Goal: Transaction & Acquisition: Purchase product/service

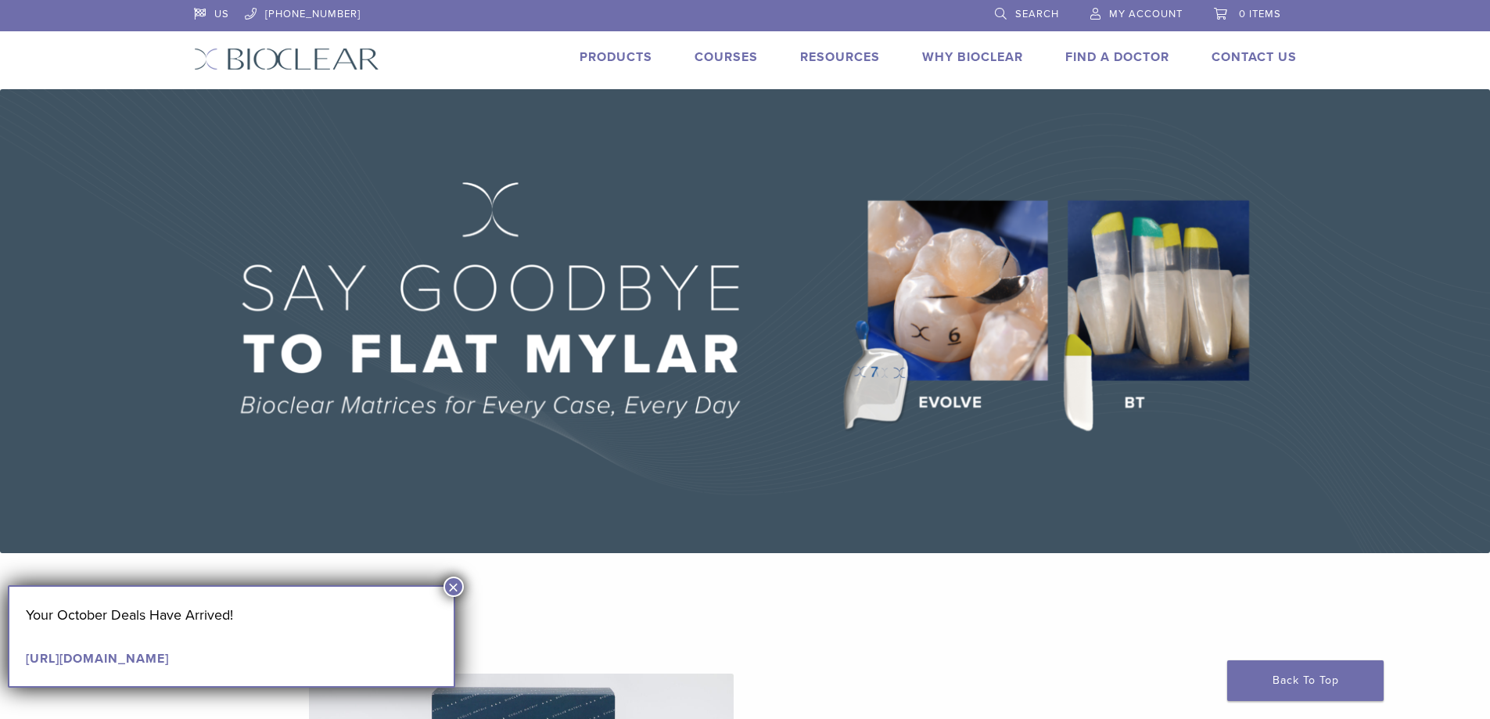
click at [458, 587] on button "×" at bounding box center [453, 586] width 20 height 20
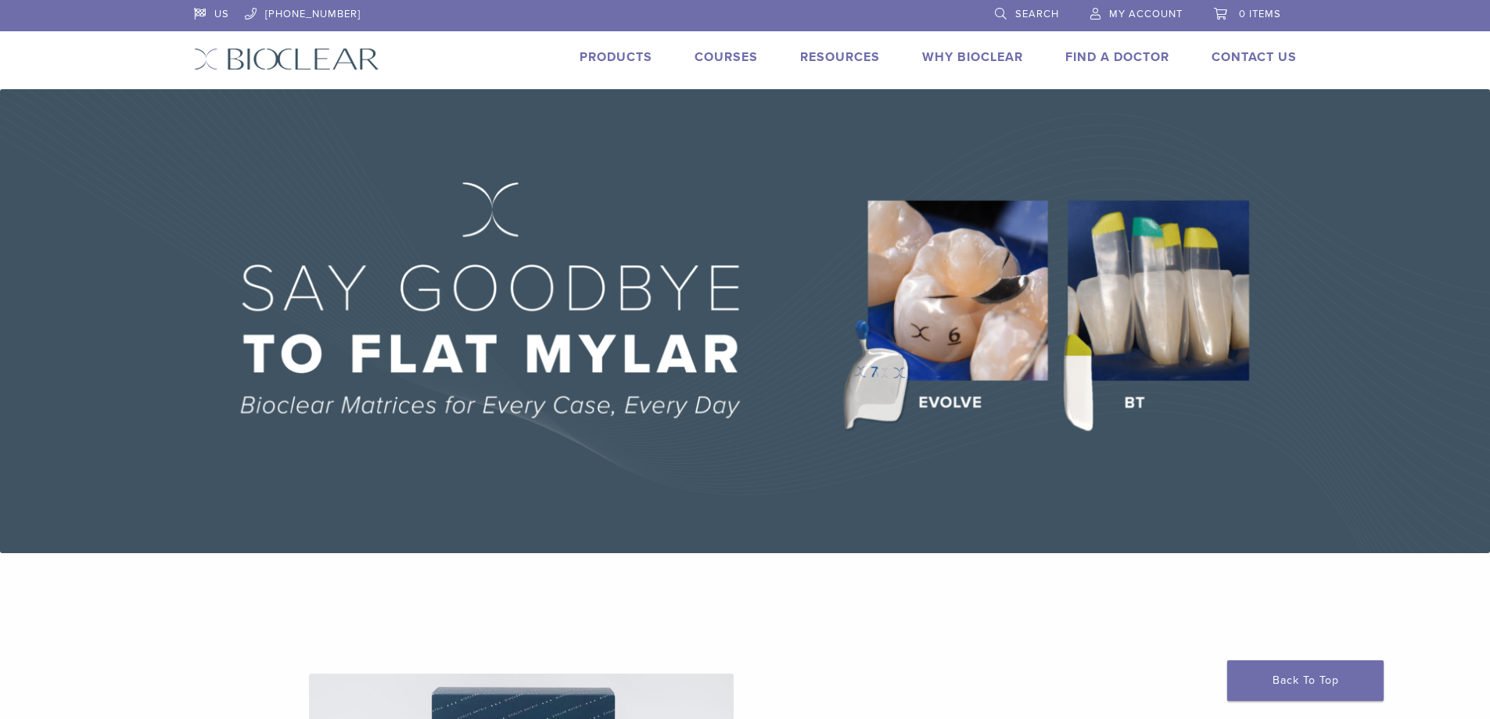
click at [624, 57] on link "Products" at bounding box center [615, 57] width 73 height 16
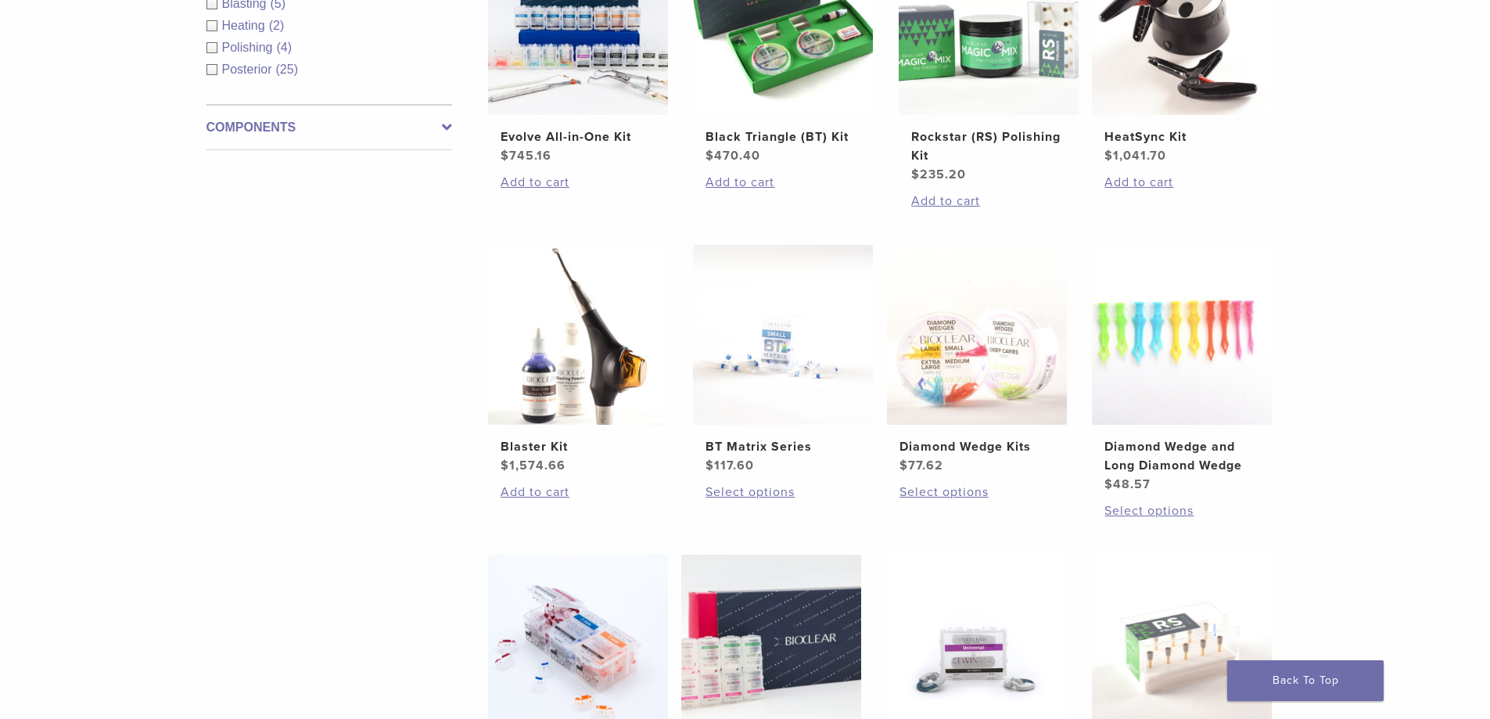
scroll to position [860, 0]
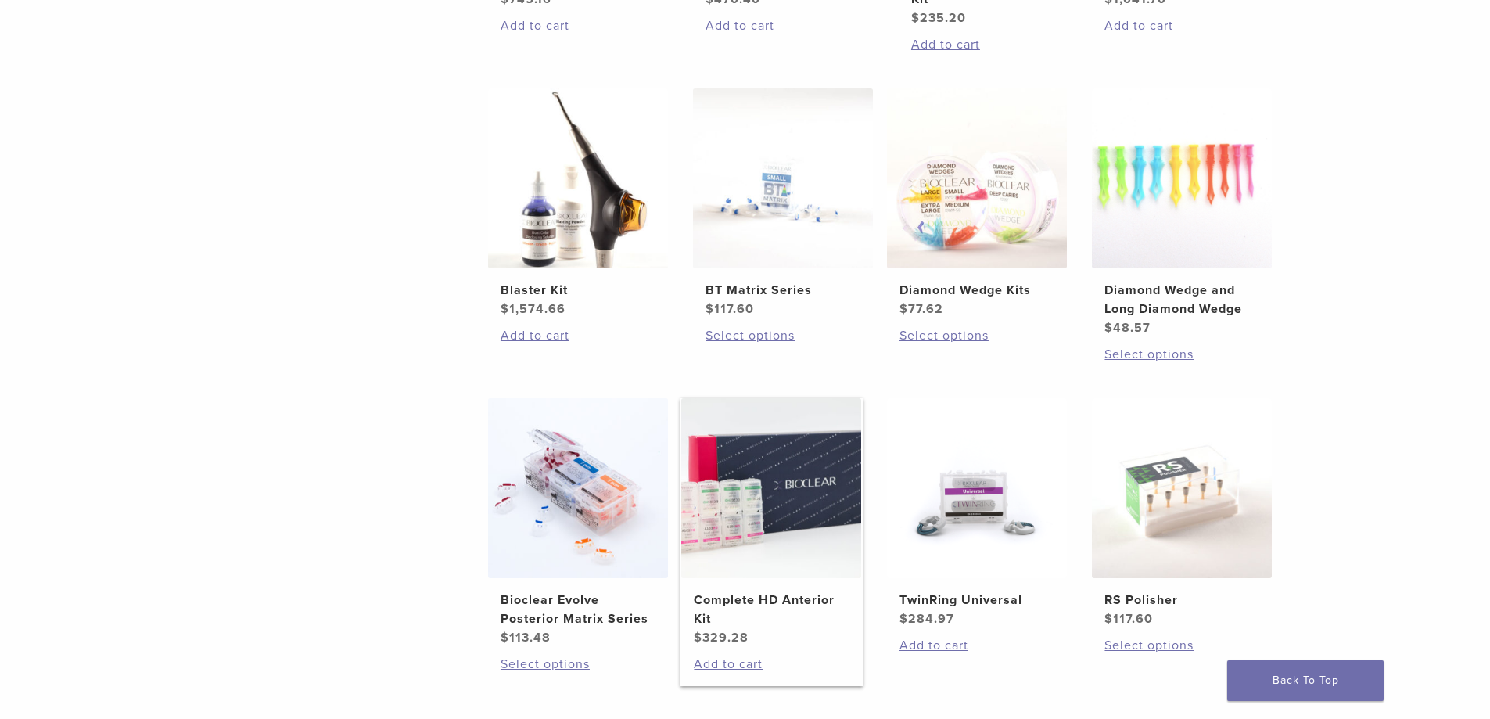
click at [757, 529] on img at bounding box center [771, 488] width 180 height 180
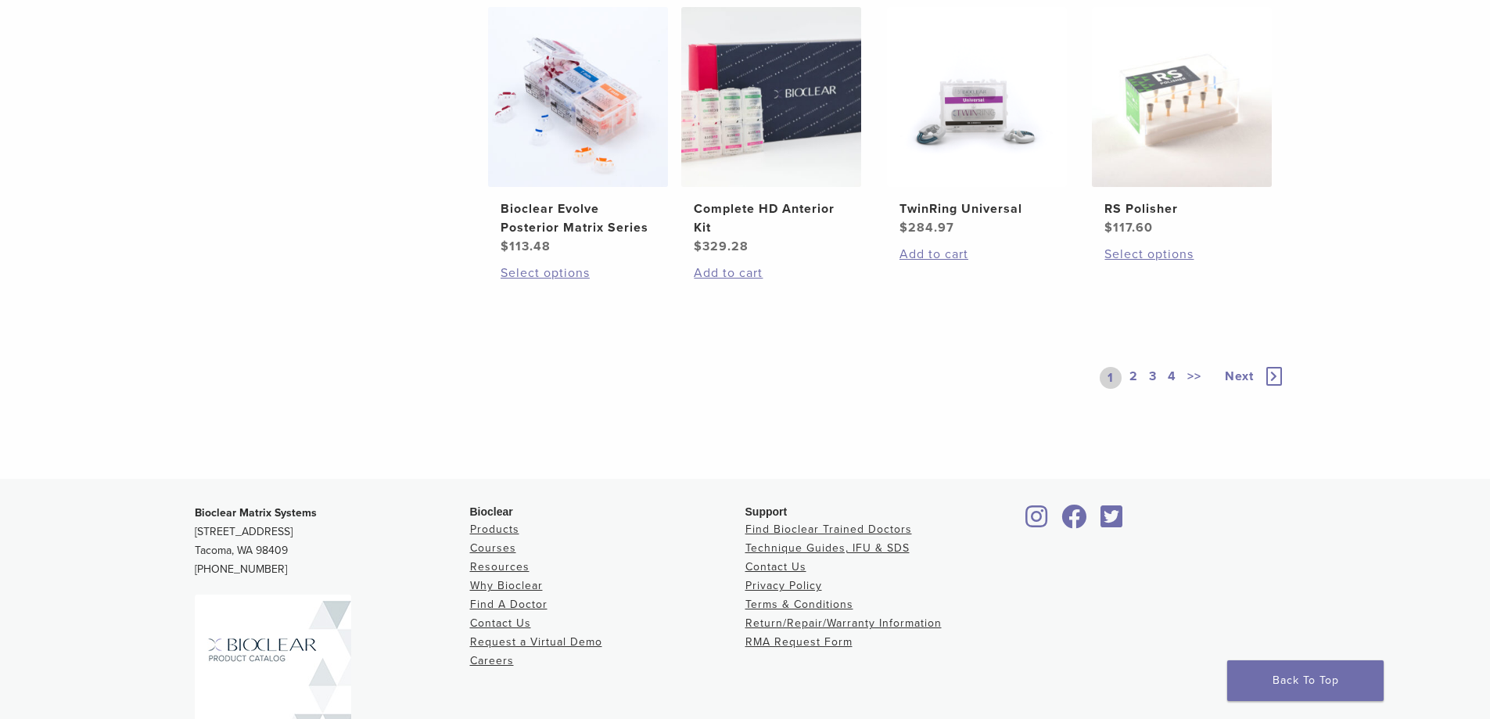
click at [1129, 378] on link "2" at bounding box center [1133, 378] width 15 height 22
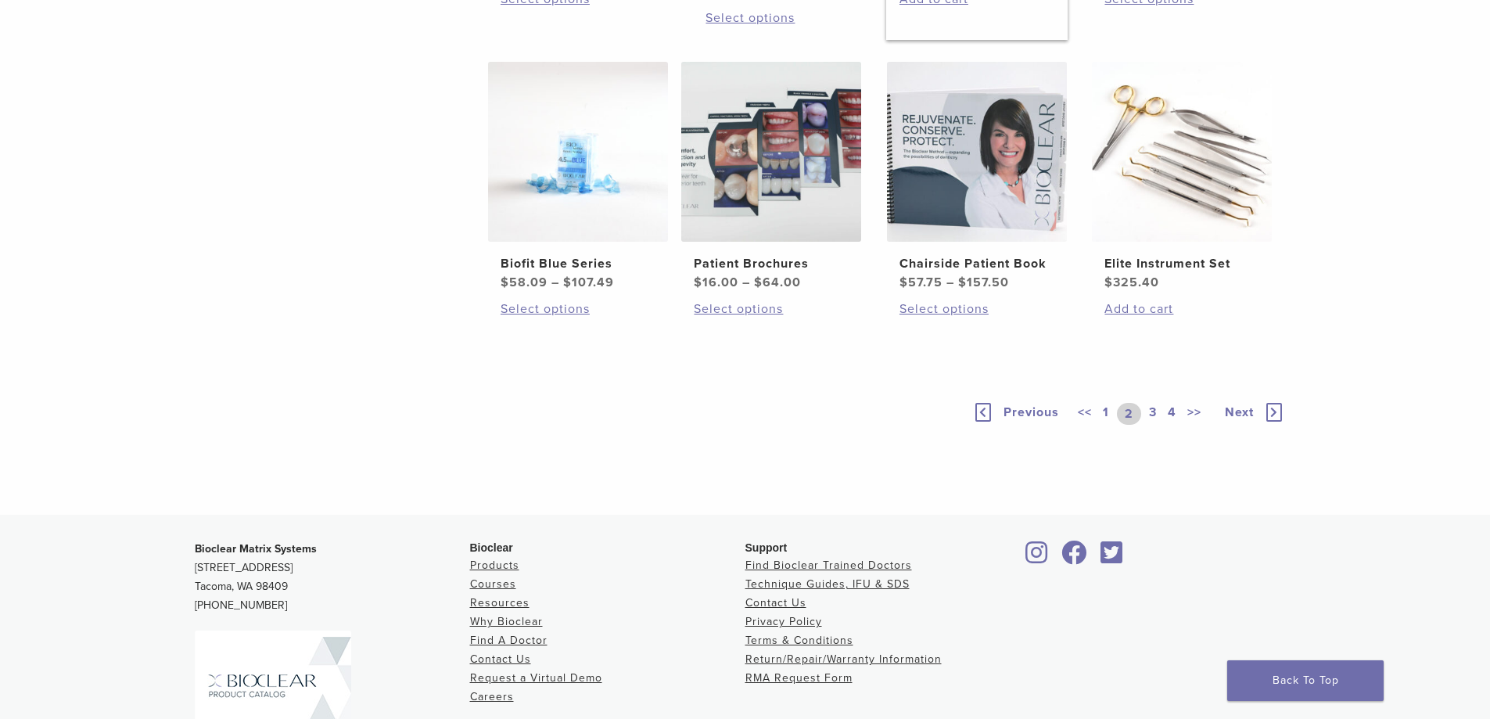
scroll to position [1366, 0]
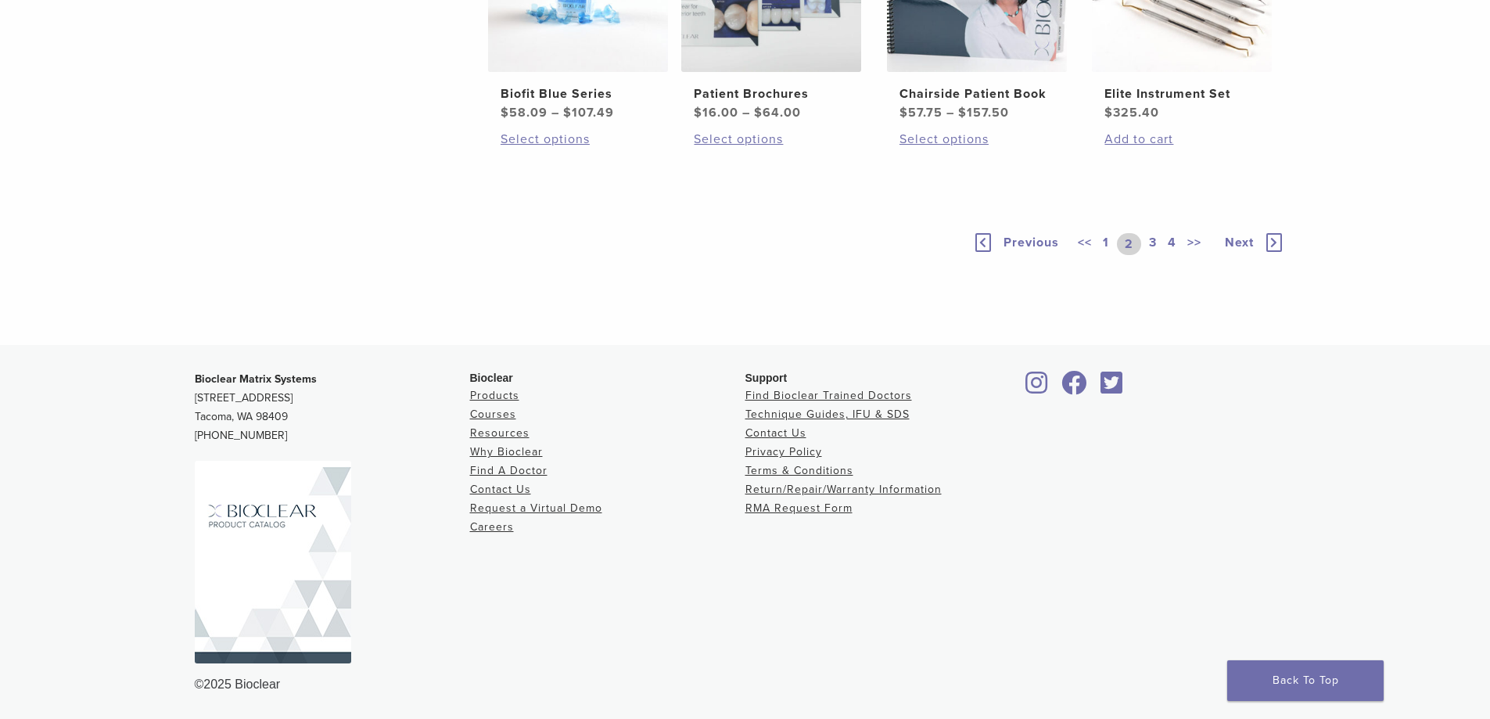
click at [1150, 238] on link "3" at bounding box center [1153, 244] width 14 height 22
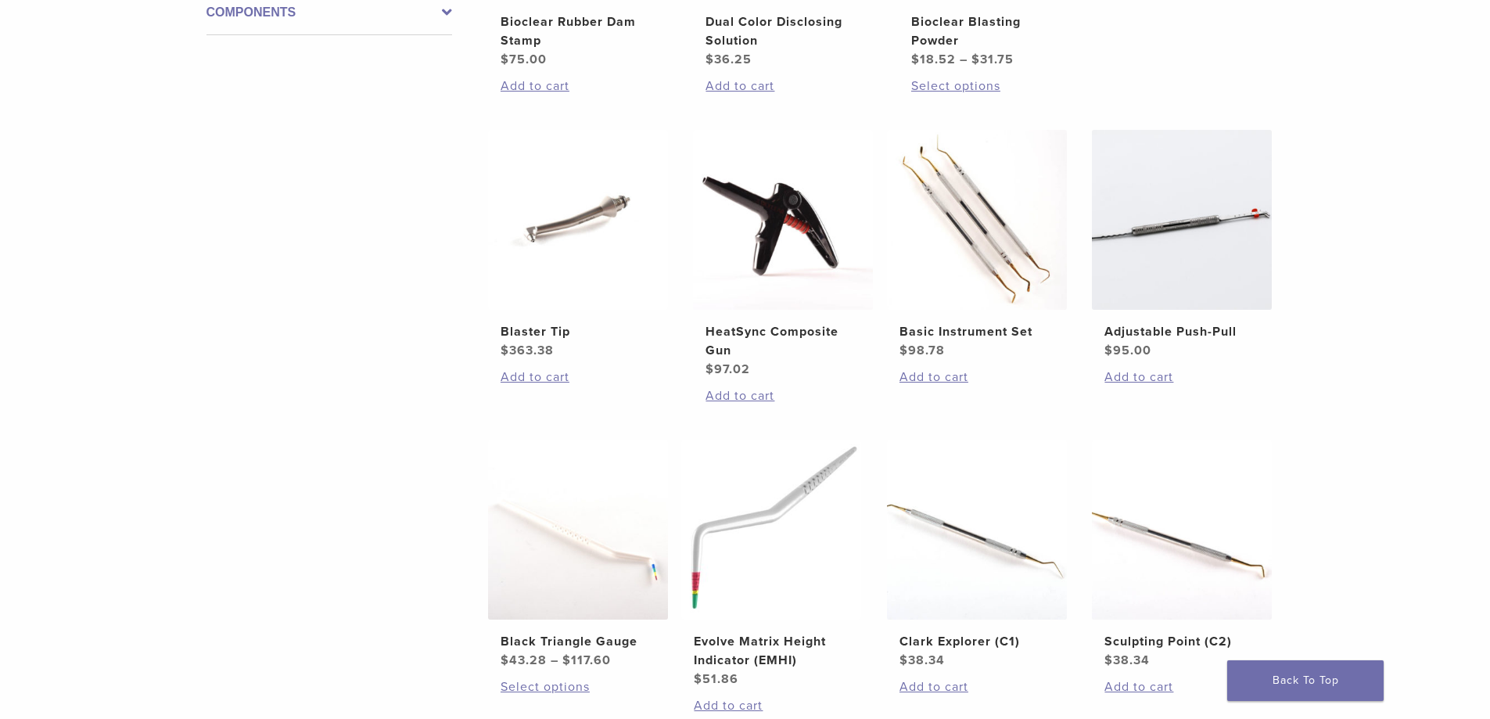
scroll to position [1210, 0]
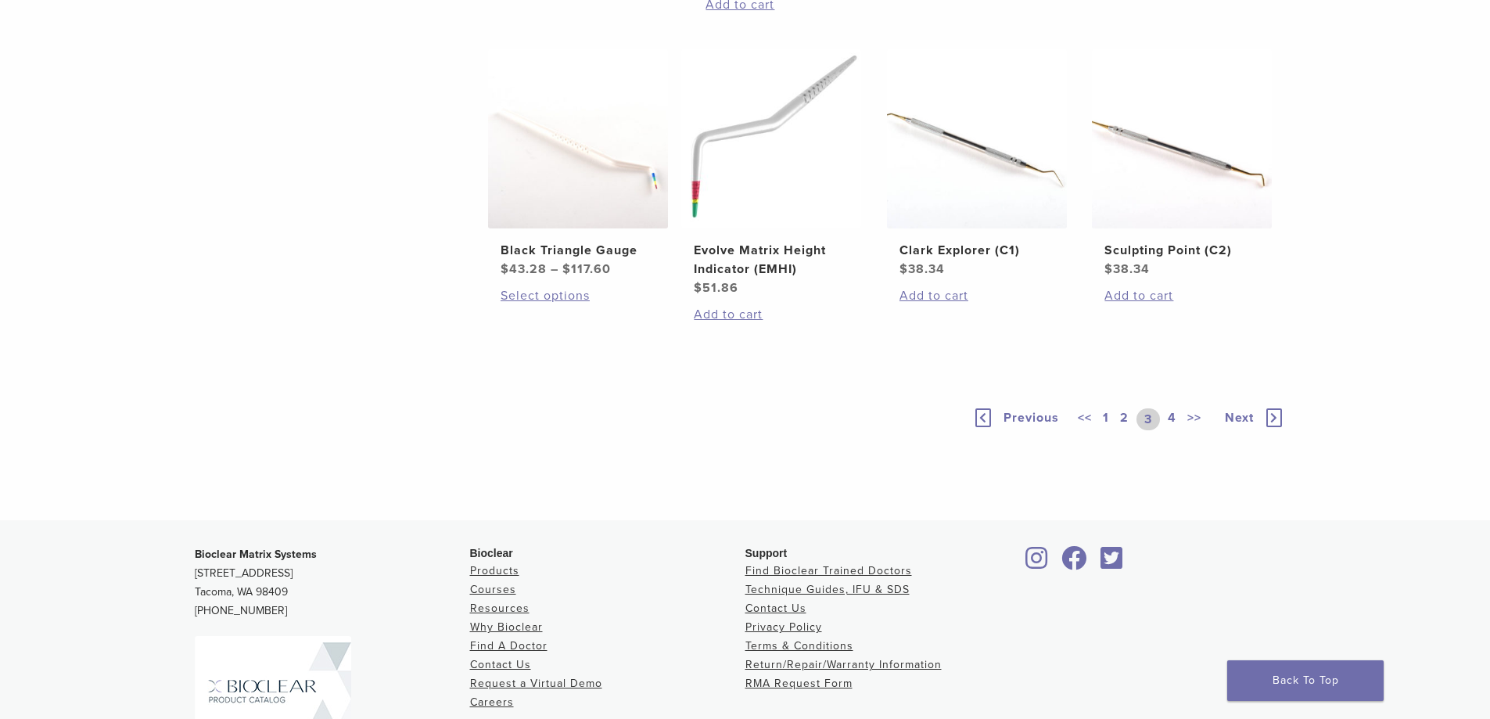
click at [1177, 418] on link "4" at bounding box center [1171, 419] width 15 height 22
